Goal: Use online tool/utility: Utilize a website feature to perform a specific function

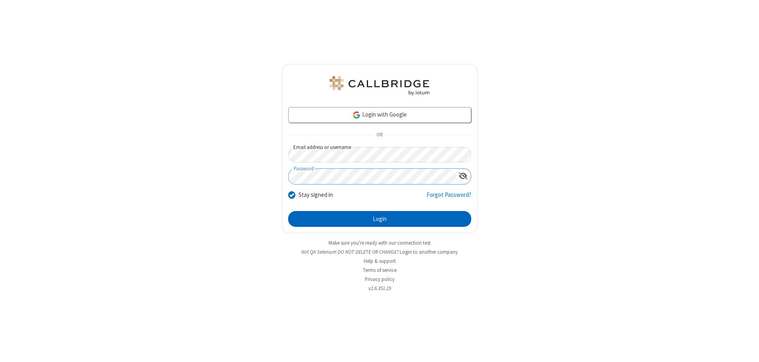
click at [380, 219] on button "Login" at bounding box center [379, 219] width 183 height 16
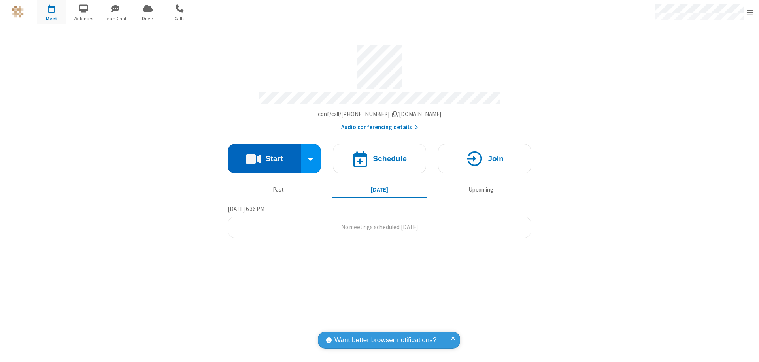
click at [264, 155] on button "Start" at bounding box center [264, 159] width 73 height 30
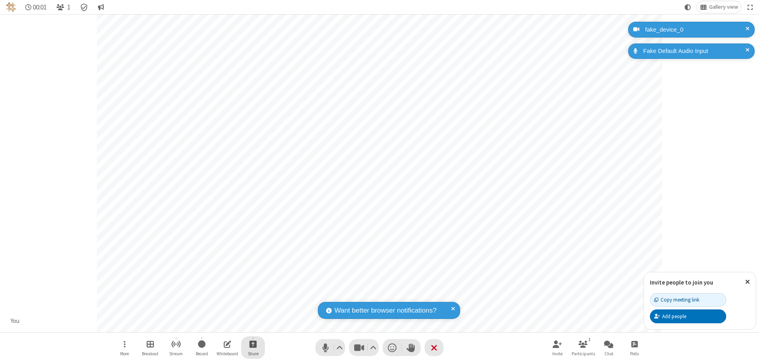
click at [253, 344] on span "Start sharing" at bounding box center [253, 344] width 8 height 10
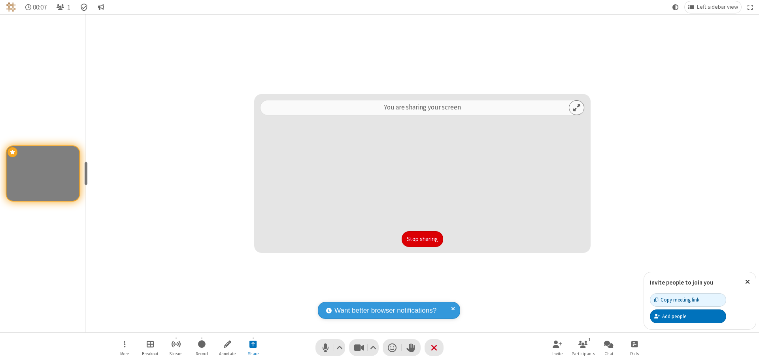
click at [422, 239] on button "Stop sharing" at bounding box center [423, 239] width 42 height 16
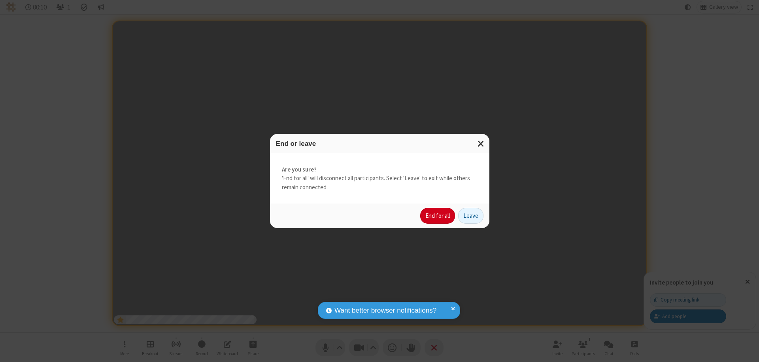
click at [438, 216] on button "End for all" at bounding box center [437, 216] width 35 height 16
